Goal: Information Seeking & Learning: Check status

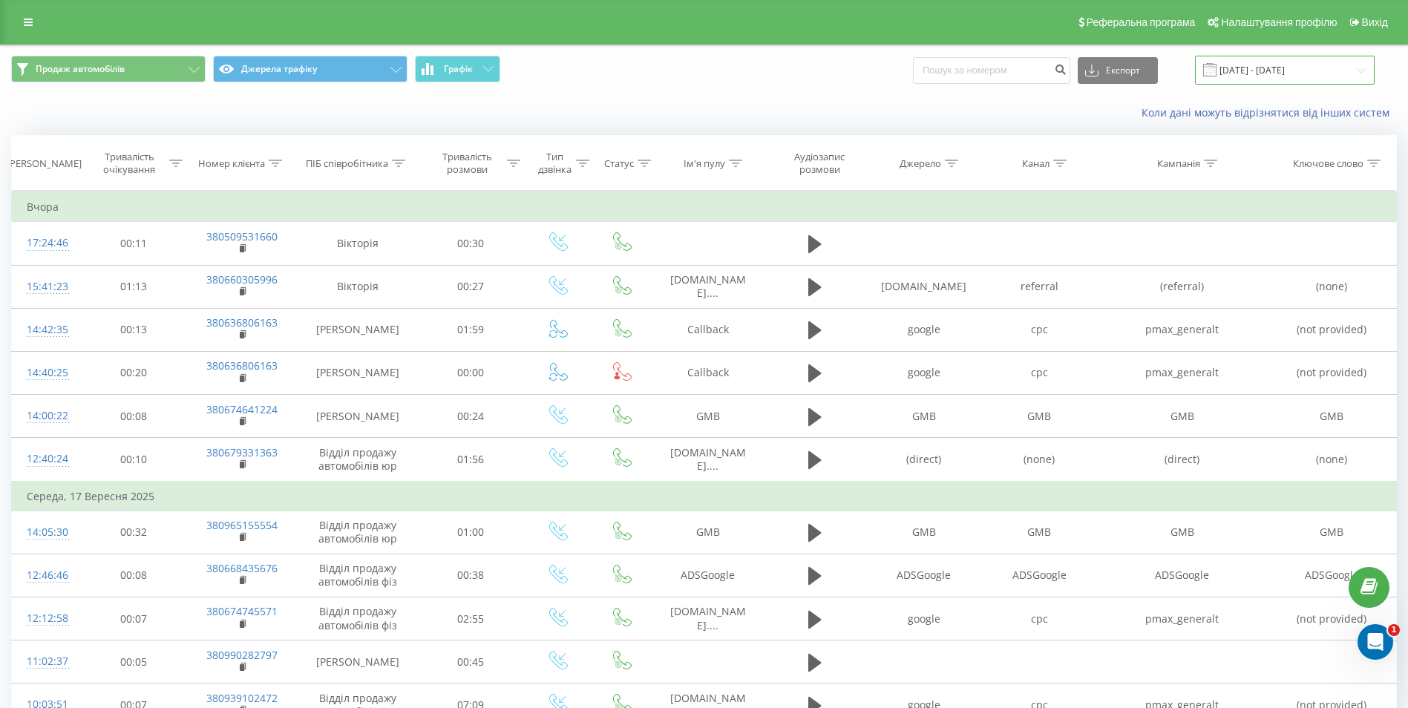
click at [1294, 71] on input "[DATE] - [DATE]" at bounding box center [1285, 70] width 180 height 29
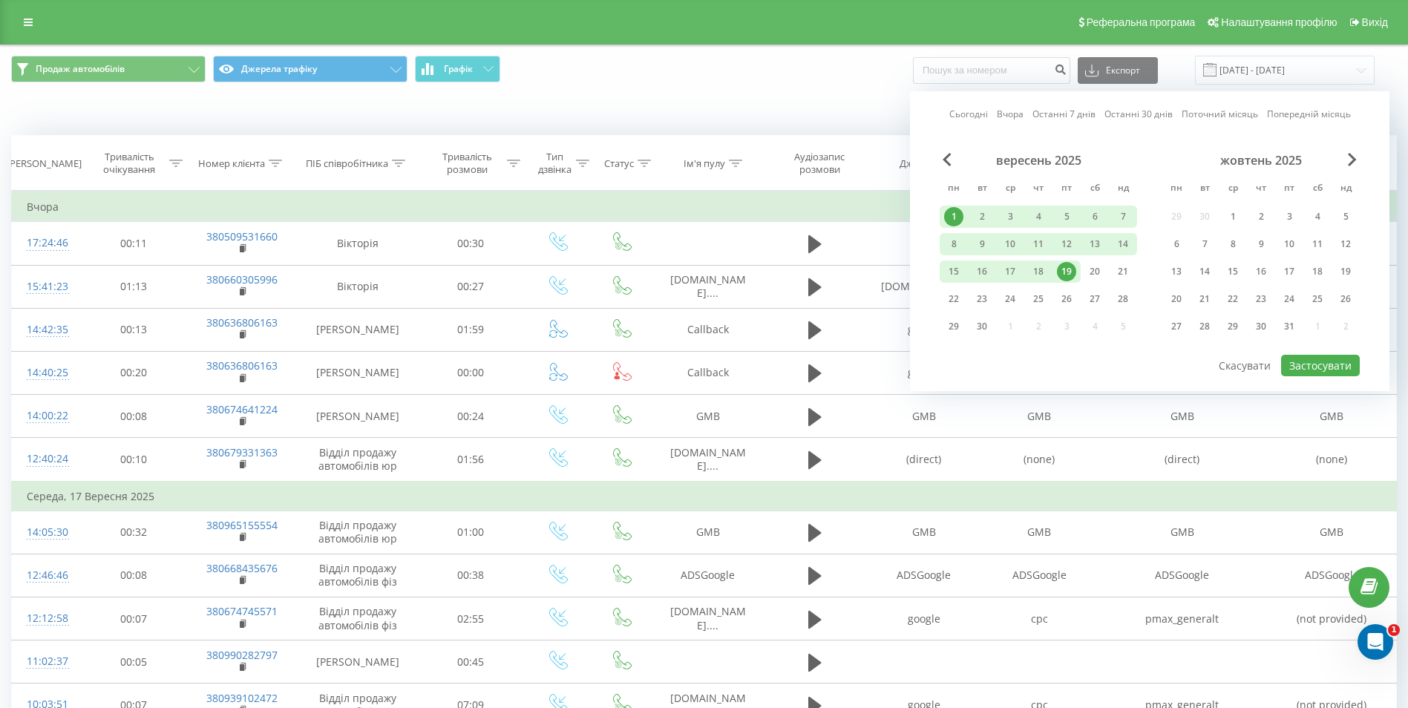
click at [947, 216] on div "1" at bounding box center [953, 216] width 19 height 19
click at [945, 295] on div "22" at bounding box center [954, 299] width 28 height 22
click at [1315, 355] on div "Сьогодні Вчора Останні 7 днів Останні 30 днів Поточний місяць Попередній місяць…" at bounding box center [1150, 241] width 480 height 300
click at [1318, 370] on button "Застосувати" at bounding box center [1320, 366] width 79 height 22
type input "[DATE] - [DATE]"
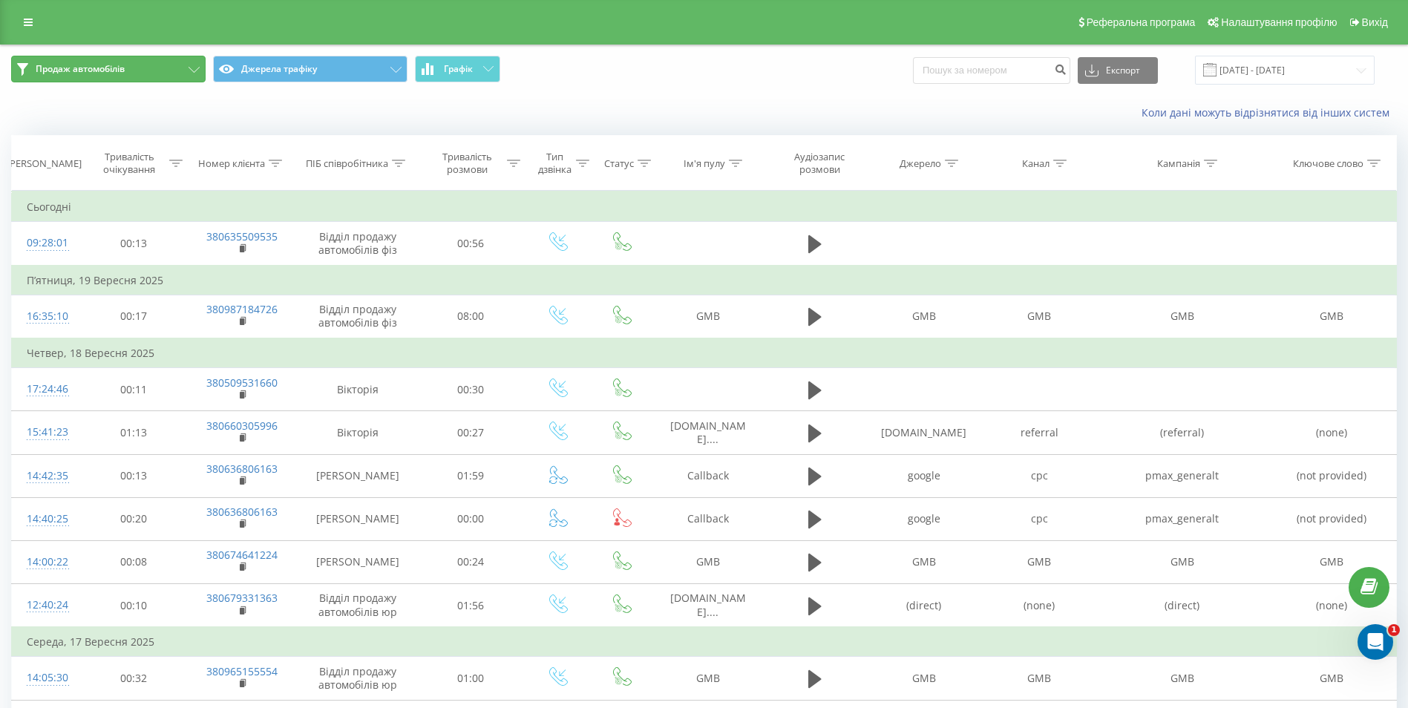
click at [76, 68] on span "Продаж автомобілів" at bounding box center [80, 69] width 89 height 12
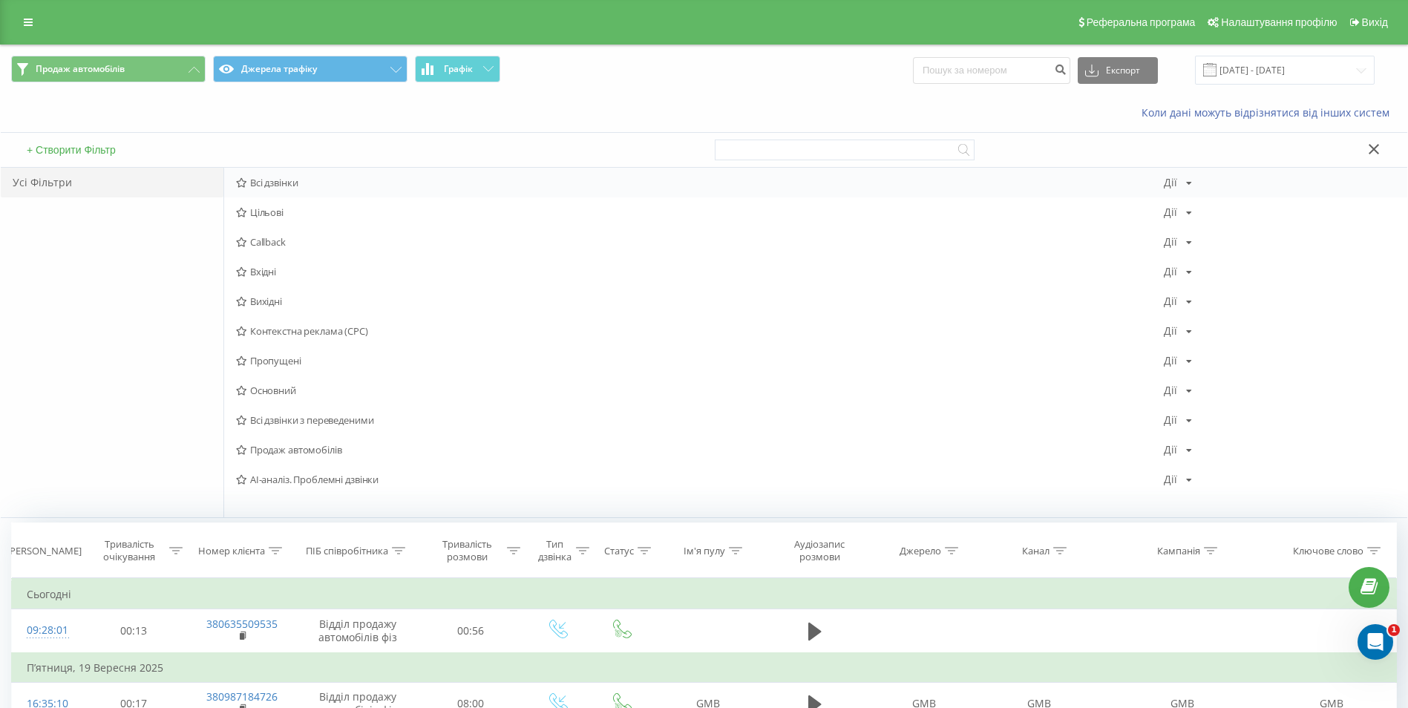
click at [282, 183] on span "Всі дзвінки" at bounding box center [700, 182] width 928 height 10
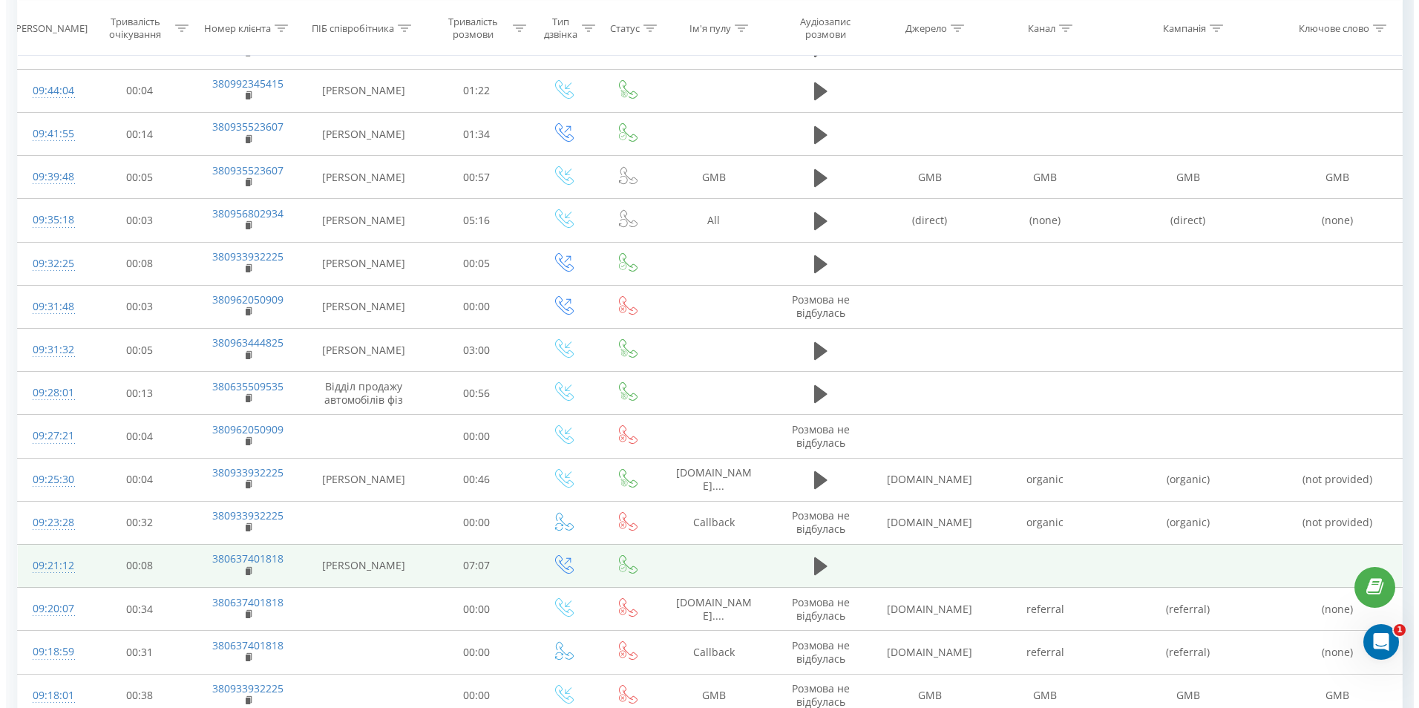
scroll to position [520, 0]
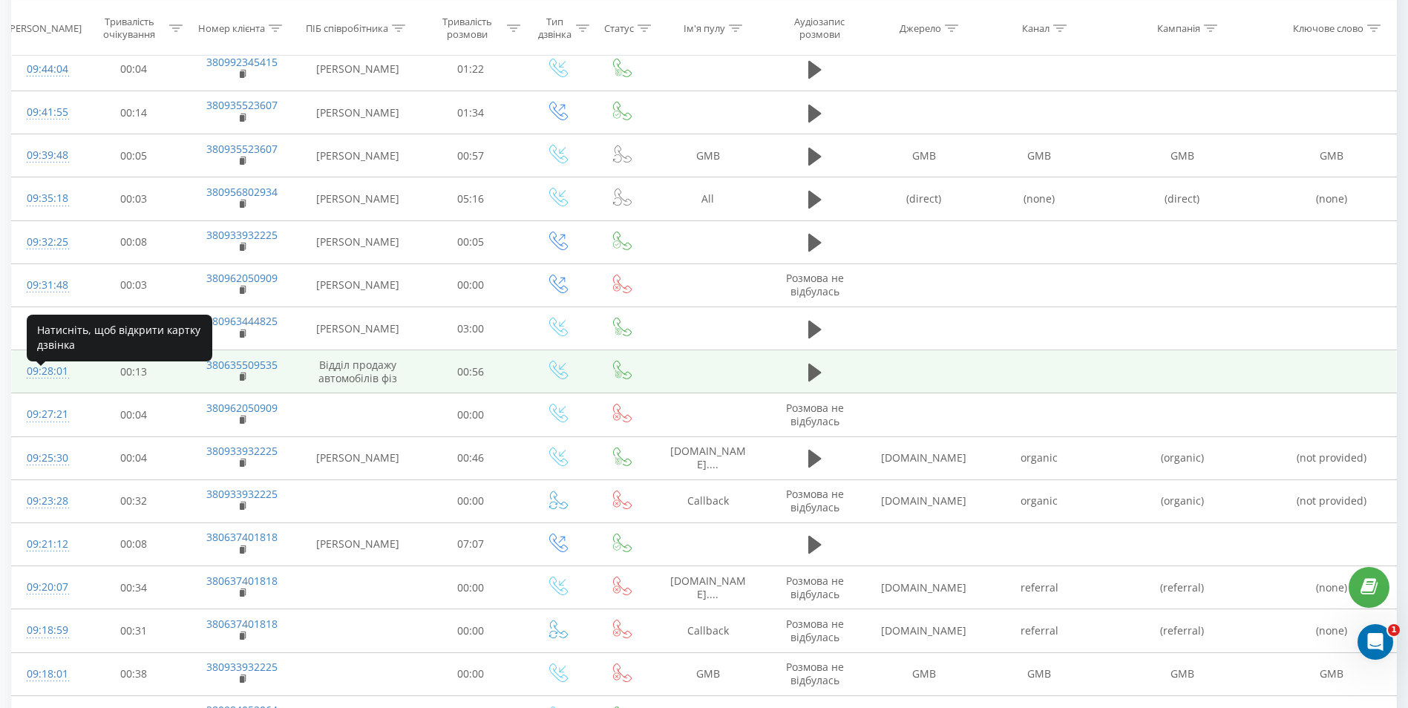
click at [50, 382] on div "09:28:01" at bounding box center [46, 371] width 39 height 29
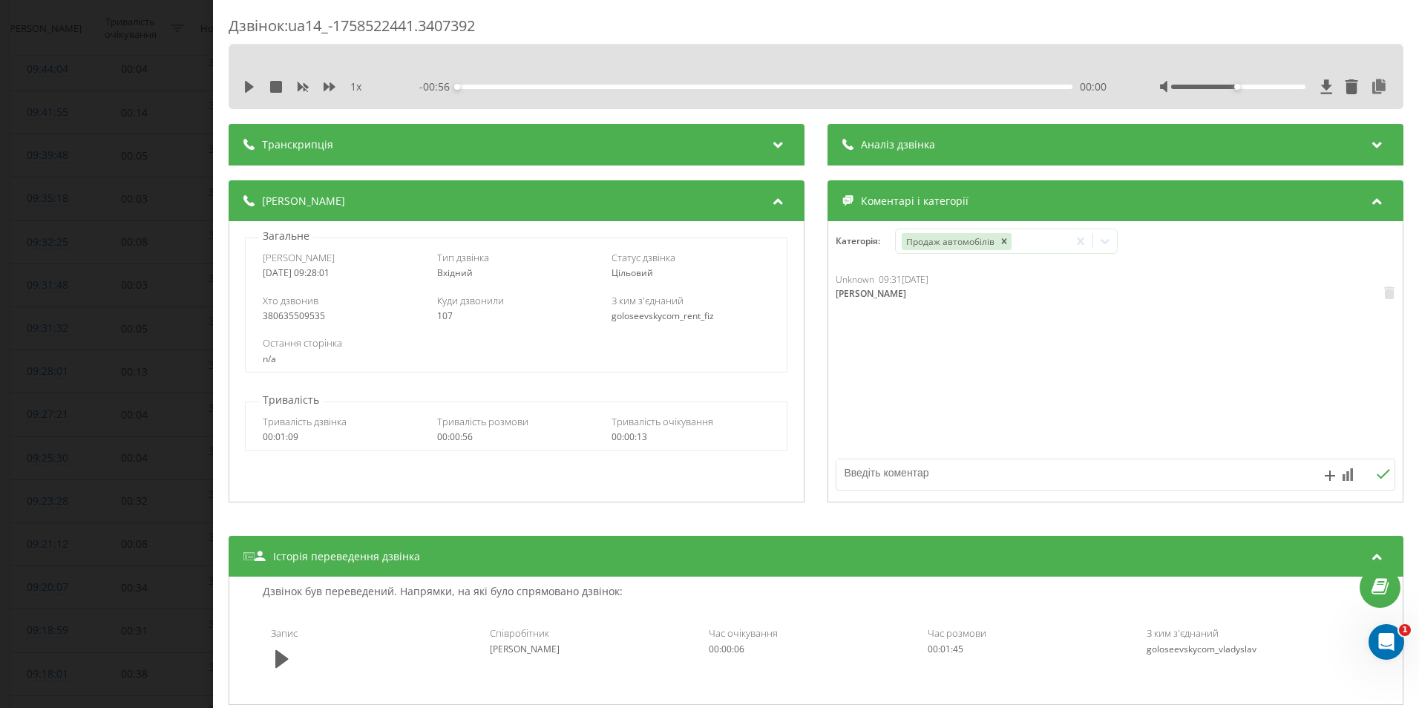
click at [151, 468] on div "Дзвінок : ua14_-1758522441.3407392 1 x - 00:56 00:00 00:00 Транскрипція Для AI-…" at bounding box center [709, 354] width 1419 height 708
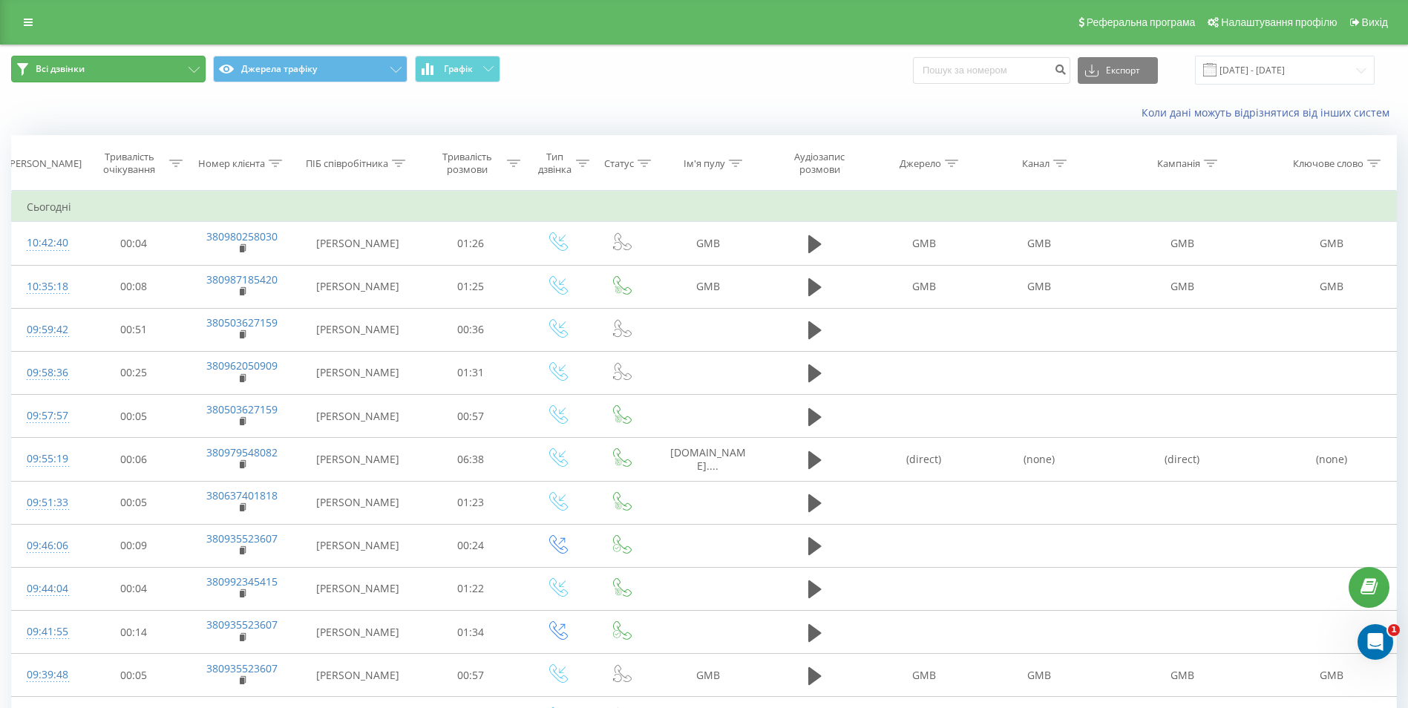
click at [196, 62] on button "Всі дзвінки" at bounding box center [108, 69] width 194 height 27
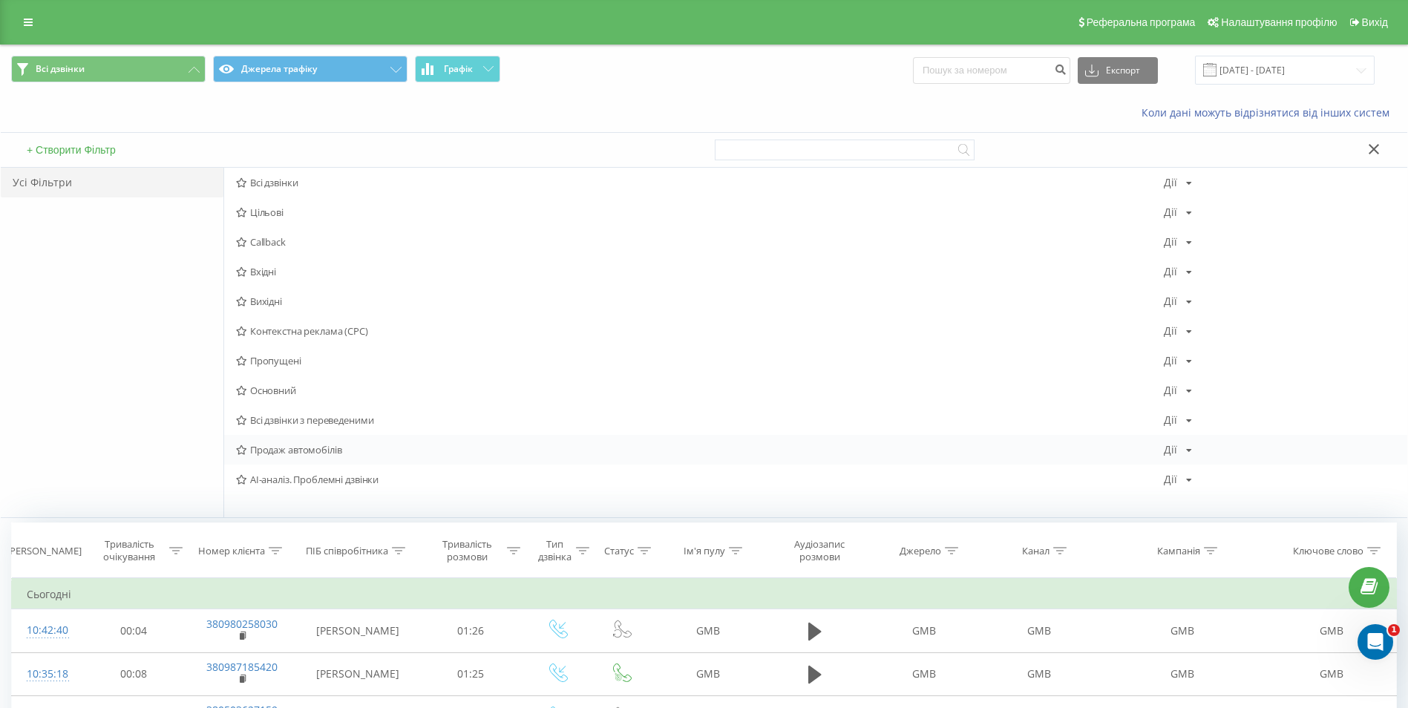
click at [277, 452] on span "Продаж автомобілів" at bounding box center [700, 450] width 928 height 10
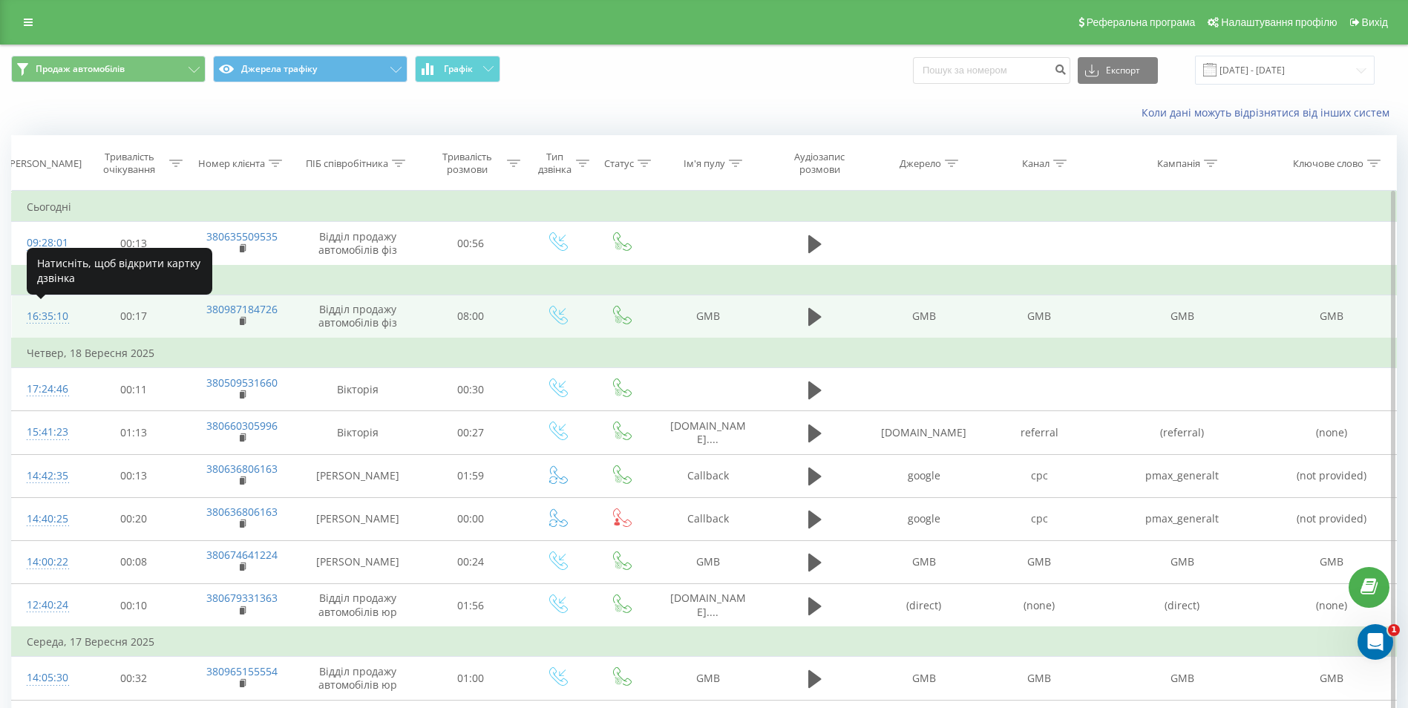
click at [45, 317] on div "16:35:10" at bounding box center [46, 316] width 39 height 29
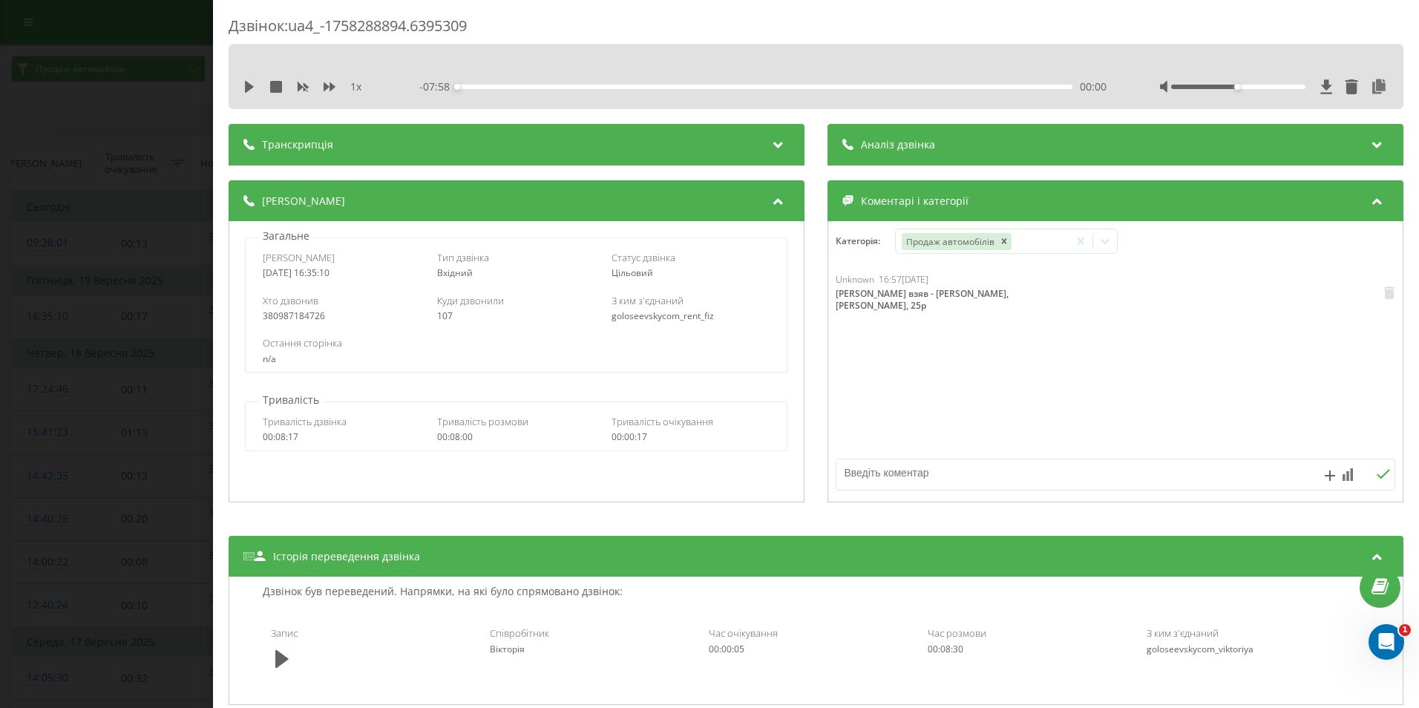
click at [147, 131] on div "Дзвінок : ua4_-1758288894.6395309 1 x - 07:58 00:00 00:00 Транскрипція Для AI-а…" at bounding box center [709, 354] width 1419 height 708
